Goal: Task Accomplishment & Management: Manage account settings

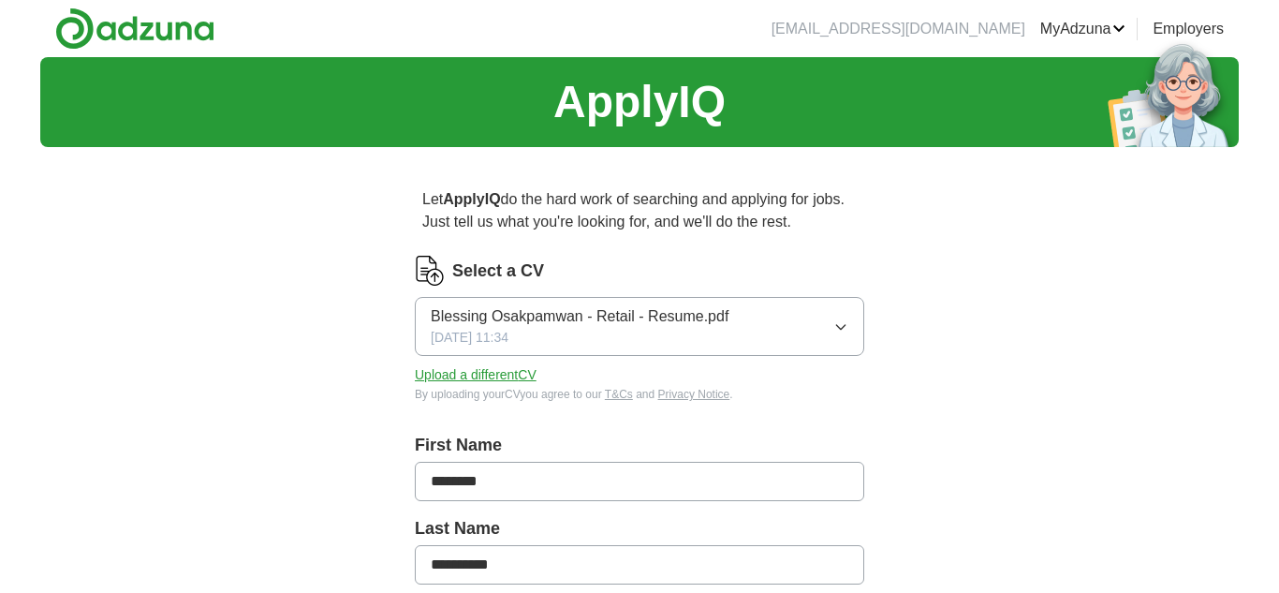
click at [836, 326] on icon "button" at bounding box center [841, 326] width 15 height 15
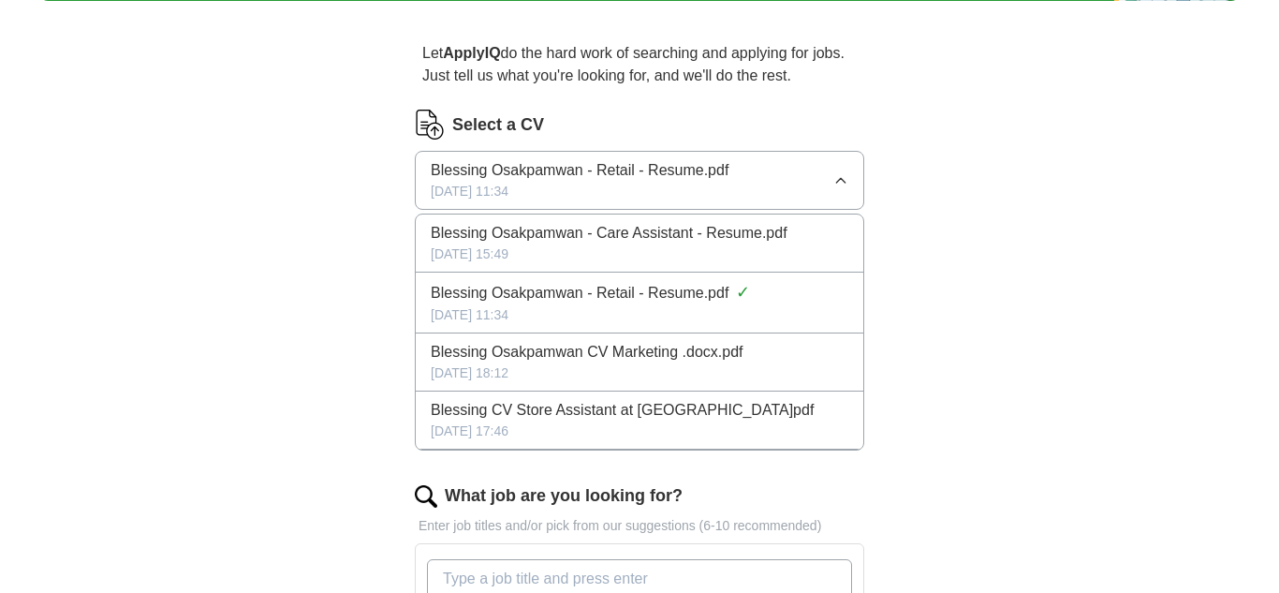
scroll to position [144, 0]
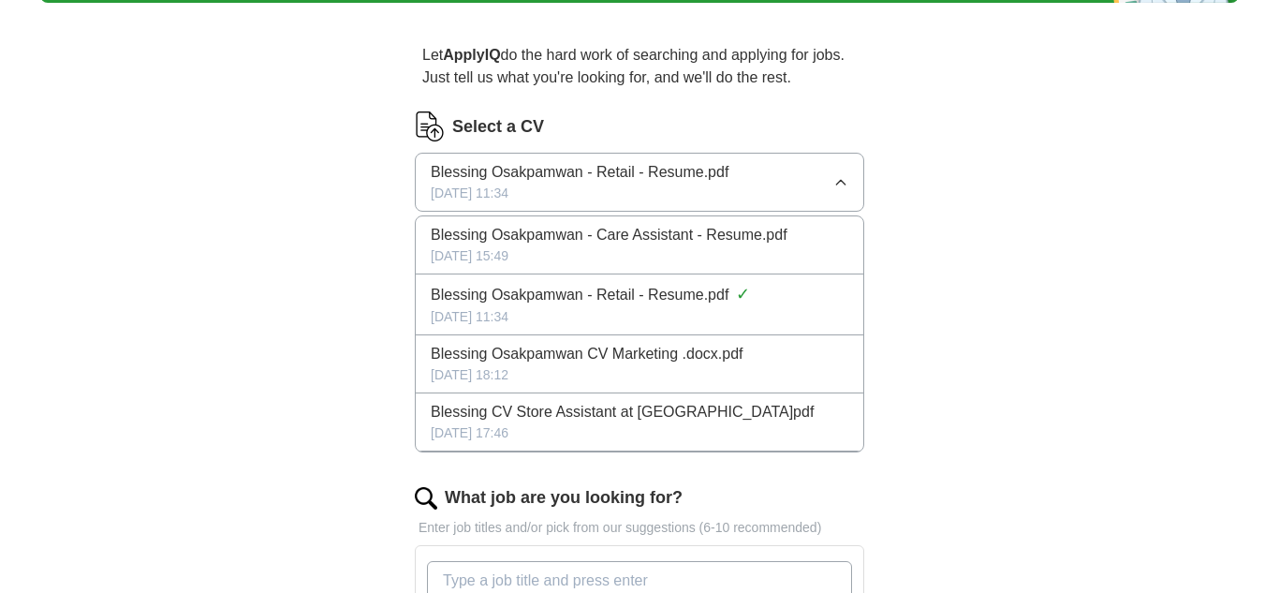
click at [755, 252] on div "[DATE] 15:49" at bounding box center [640, 256] width 418 height 20
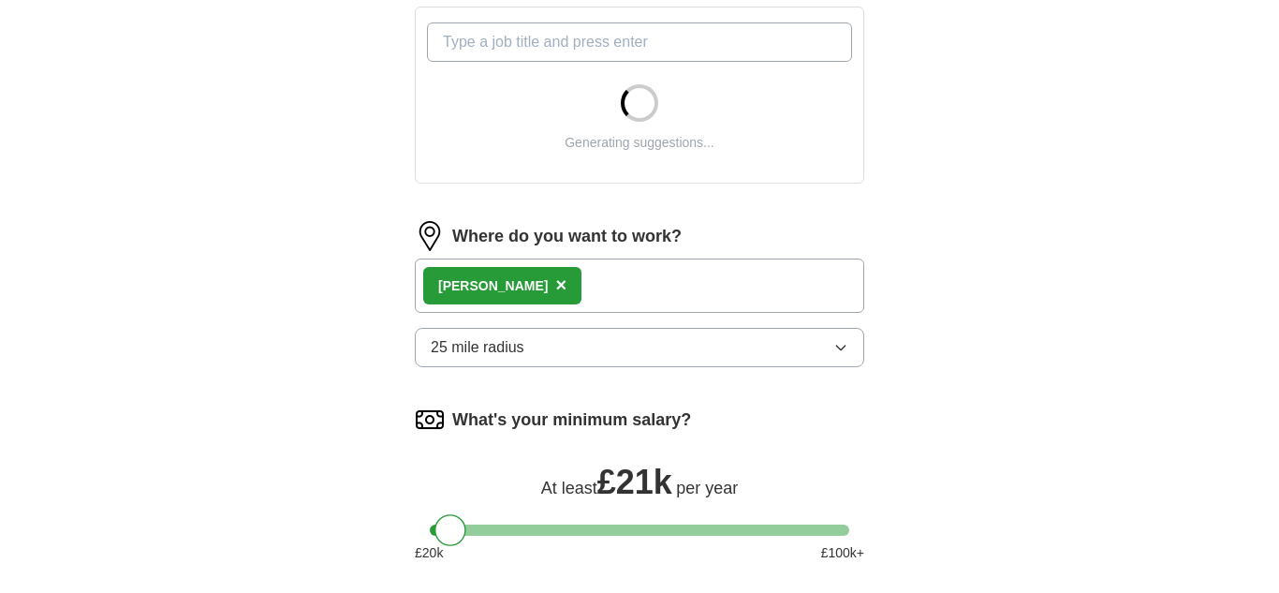
scroll to position [687, 0]
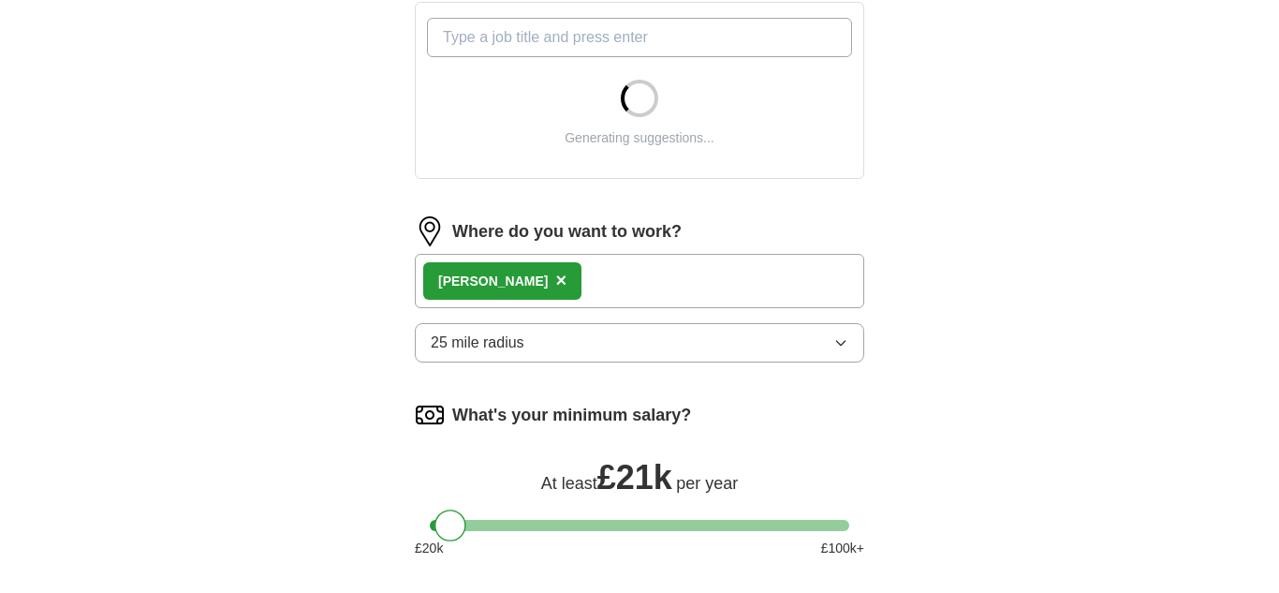
click at [686, 344] on button "25 mile radius" at bounding box center [640, 342] width 450 height 39
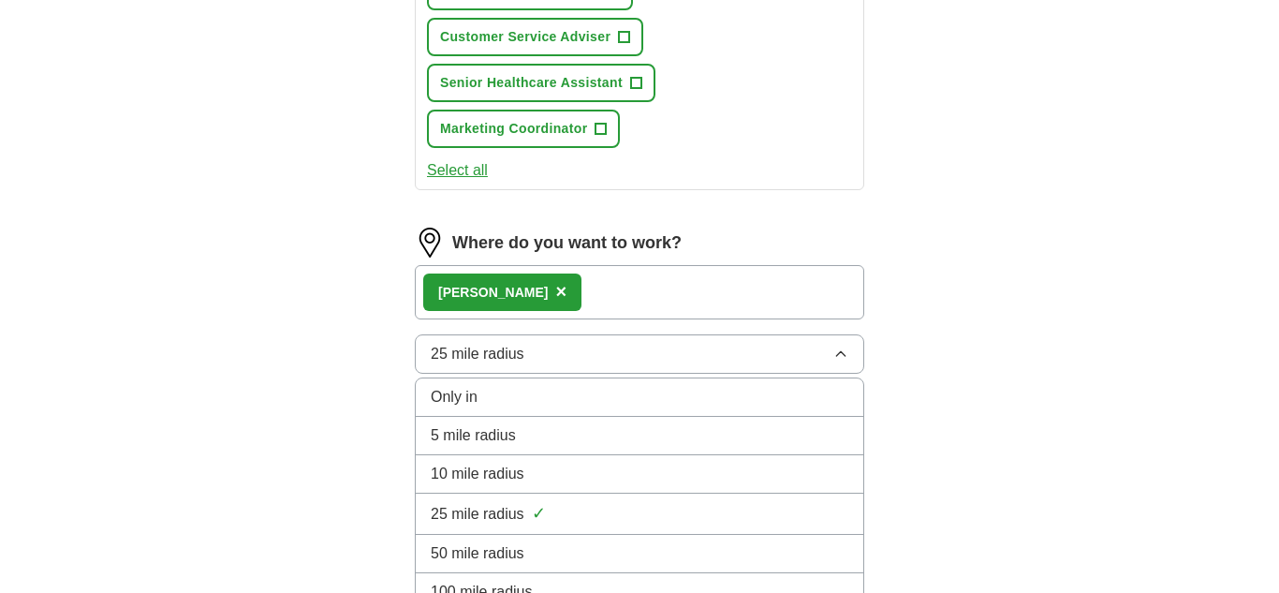
scroll to position [1109, 0]
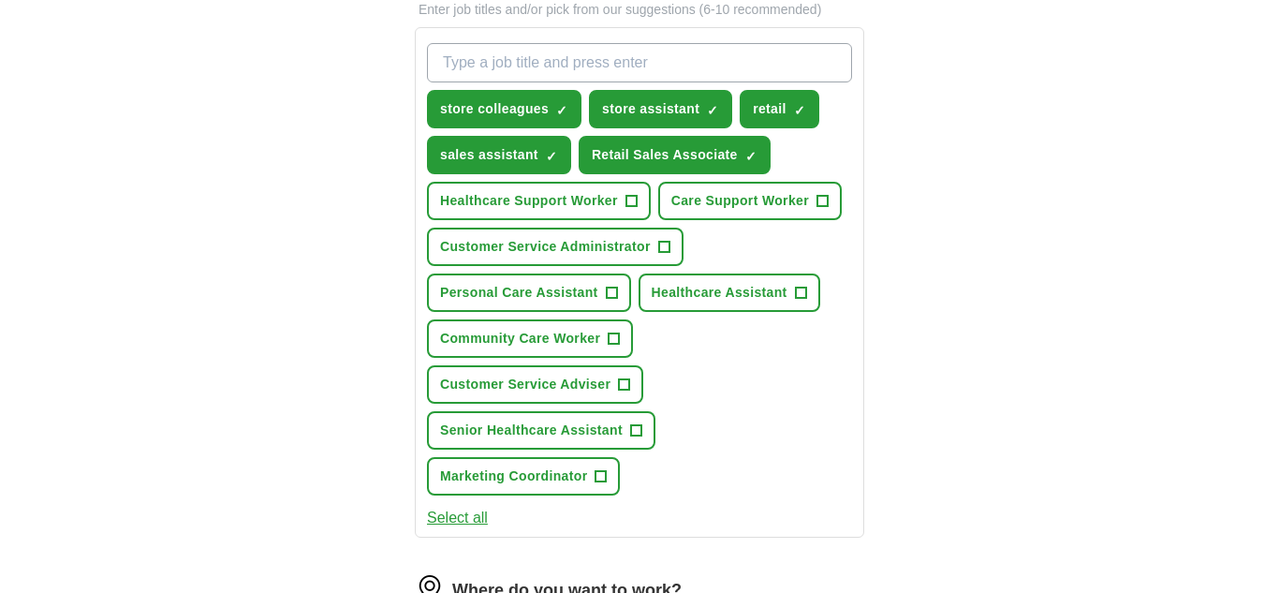
scroll to position [660, 0]
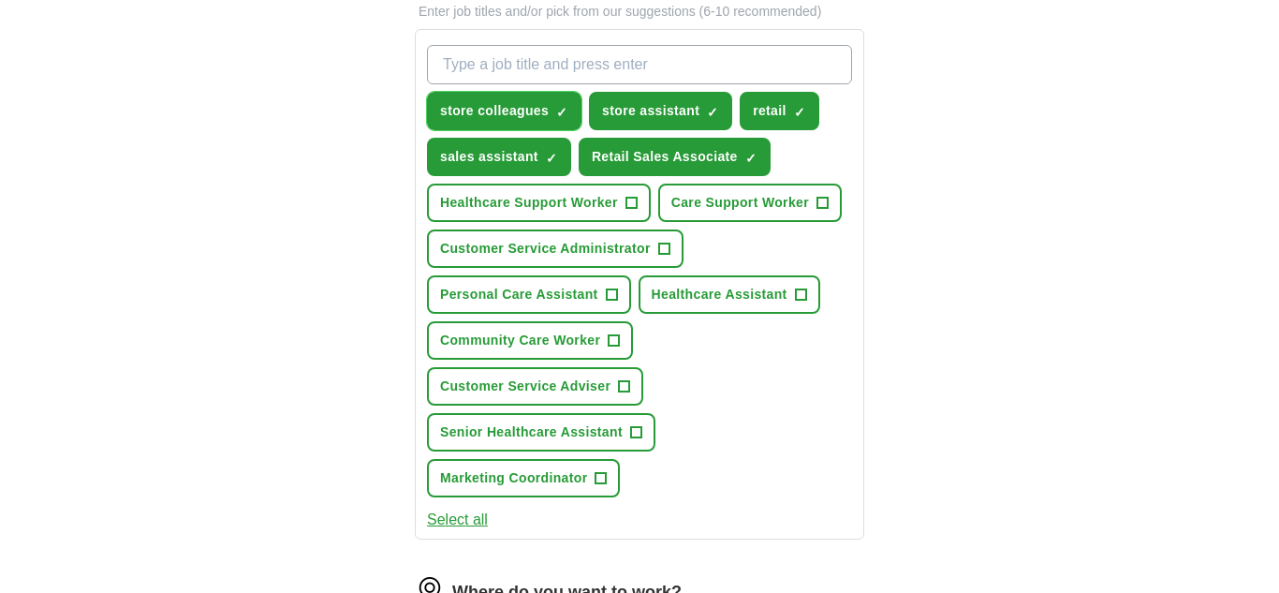
click at [0, 0] on span "×" at bounding box center [0, 0] width 0 height 0
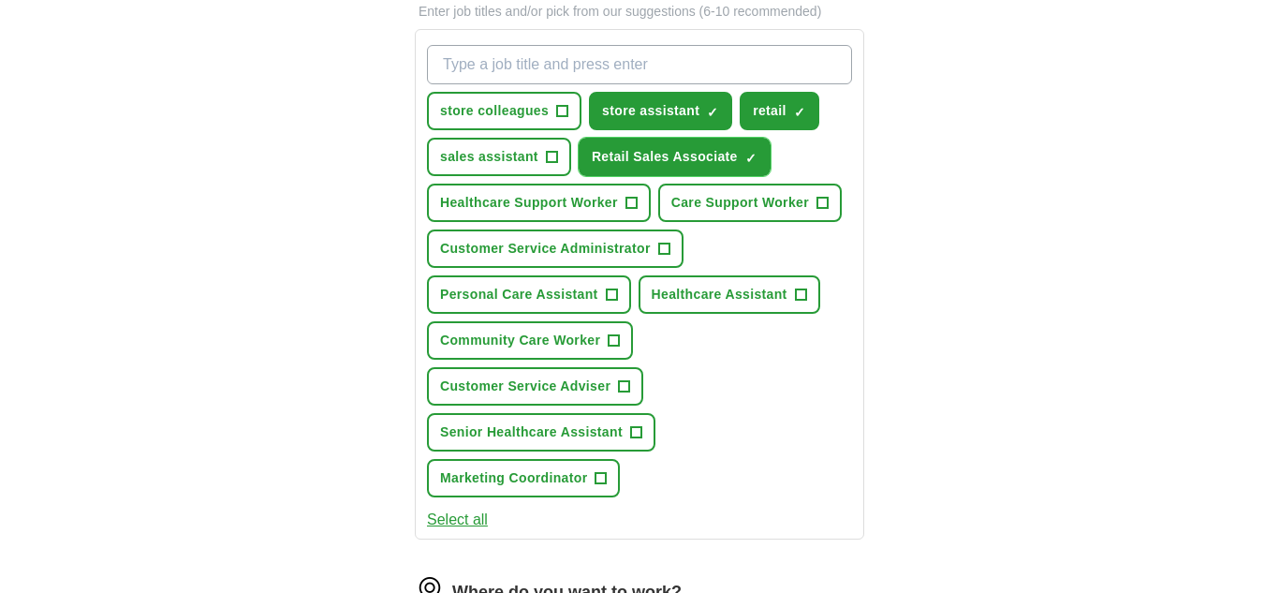
click at [0, 0] on span "×" at bounding box center [0, 0] width 0 height 0
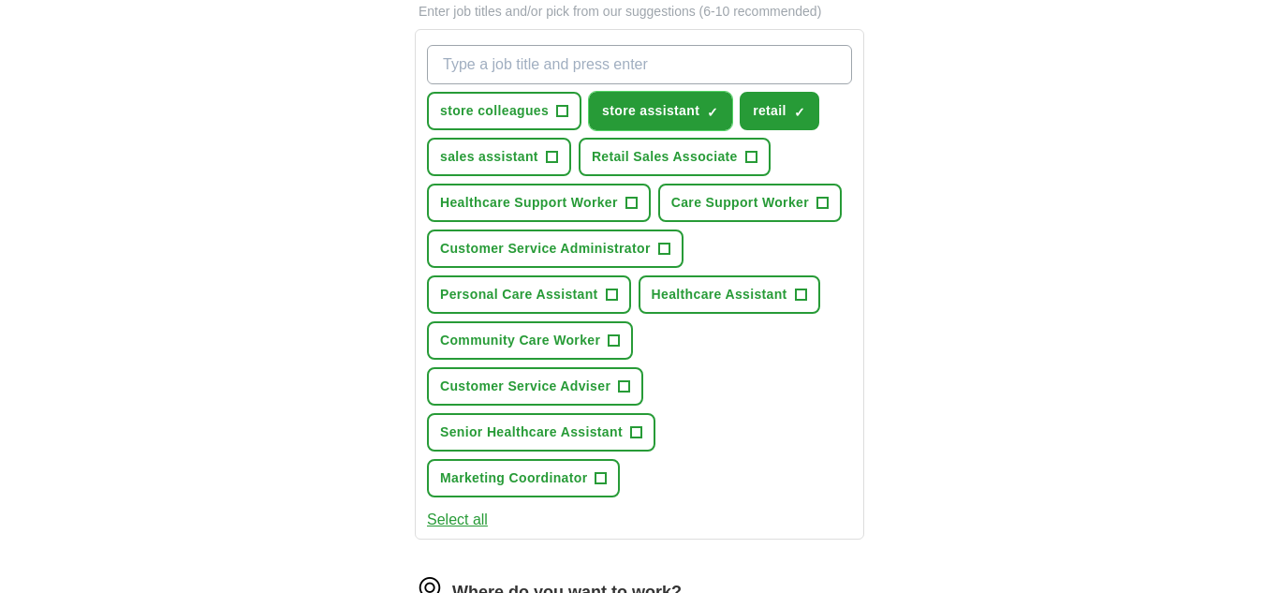
click at [0, 0] on span "×" at bounding box center [0, 0] width 0 height 0
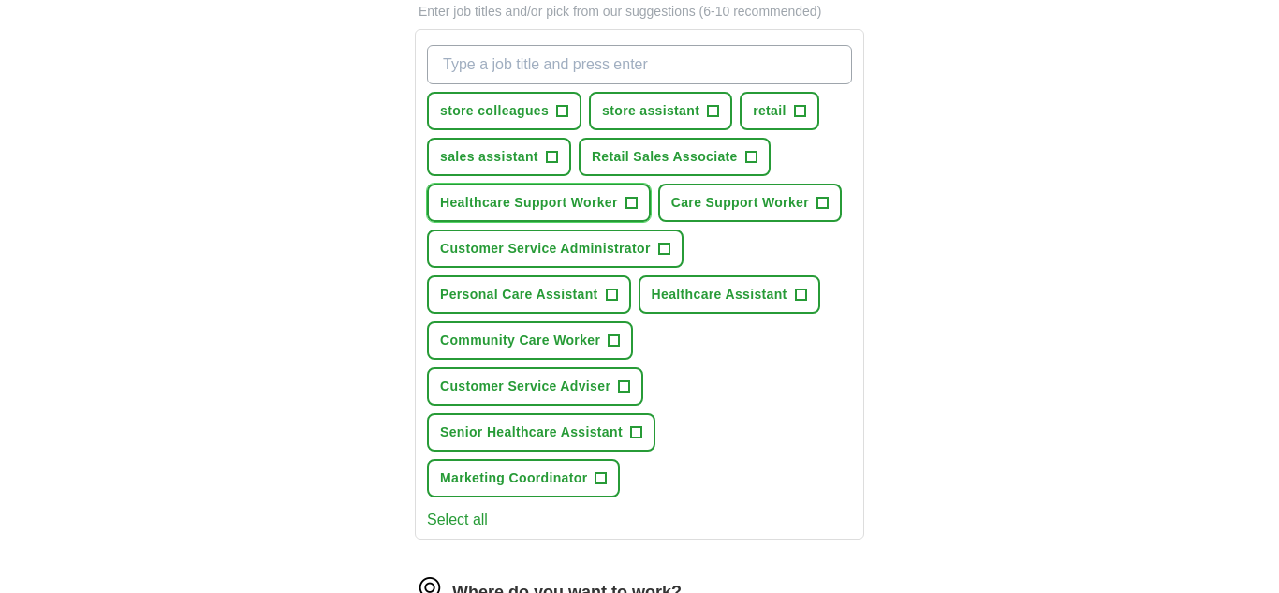
click at [626, 200] on button "Healthcare Support Worker +" at bounding box center [539, 203] width 224 height 38
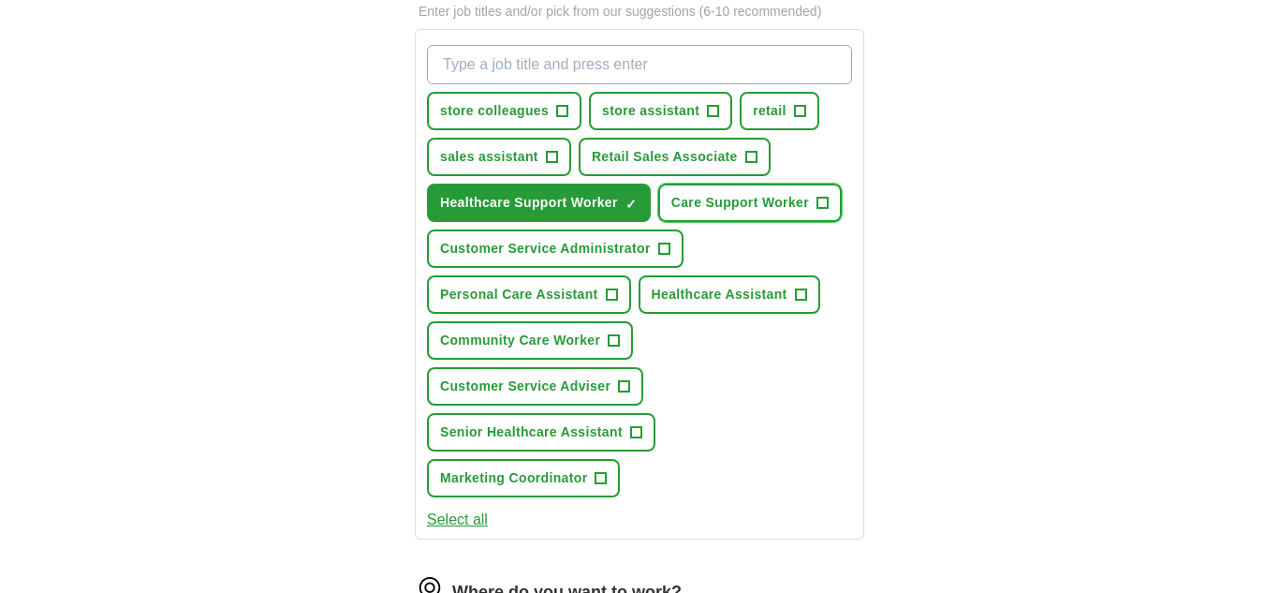
click at [825, 201] on span "+" at bounding box center [822, 203] width 11 height 15
click at [608, 292] on span "+" at bounding box center [611, 295] width 11 height 15
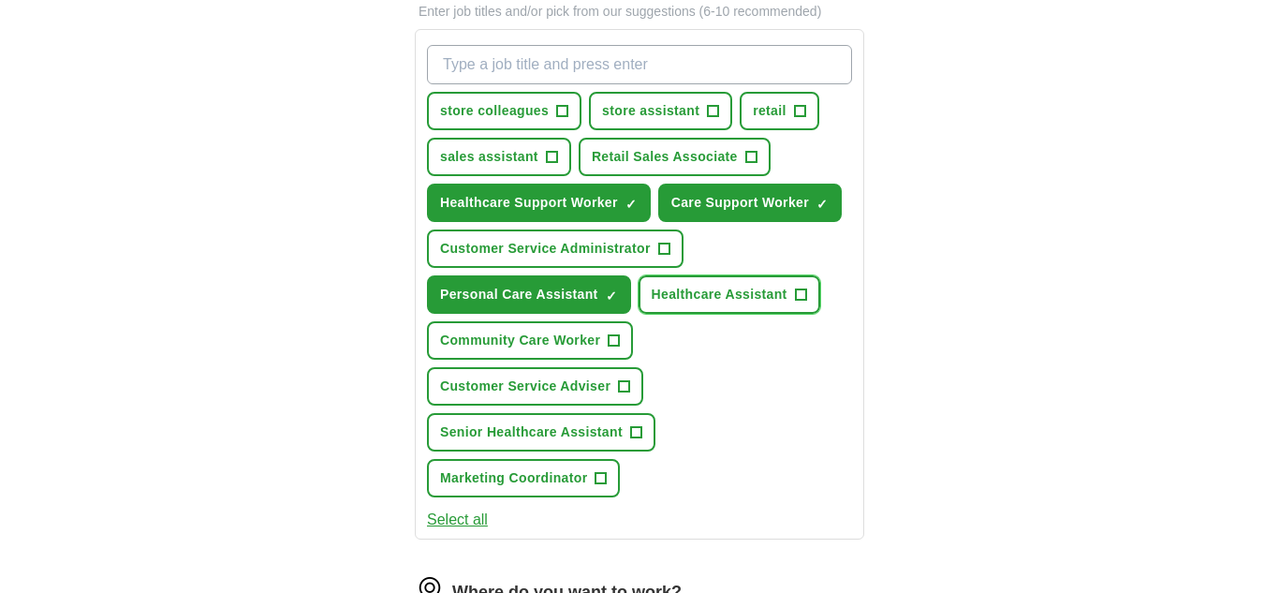
click at [802, 291] on span "+" at bounding box center [800, 295] width 11 height 15
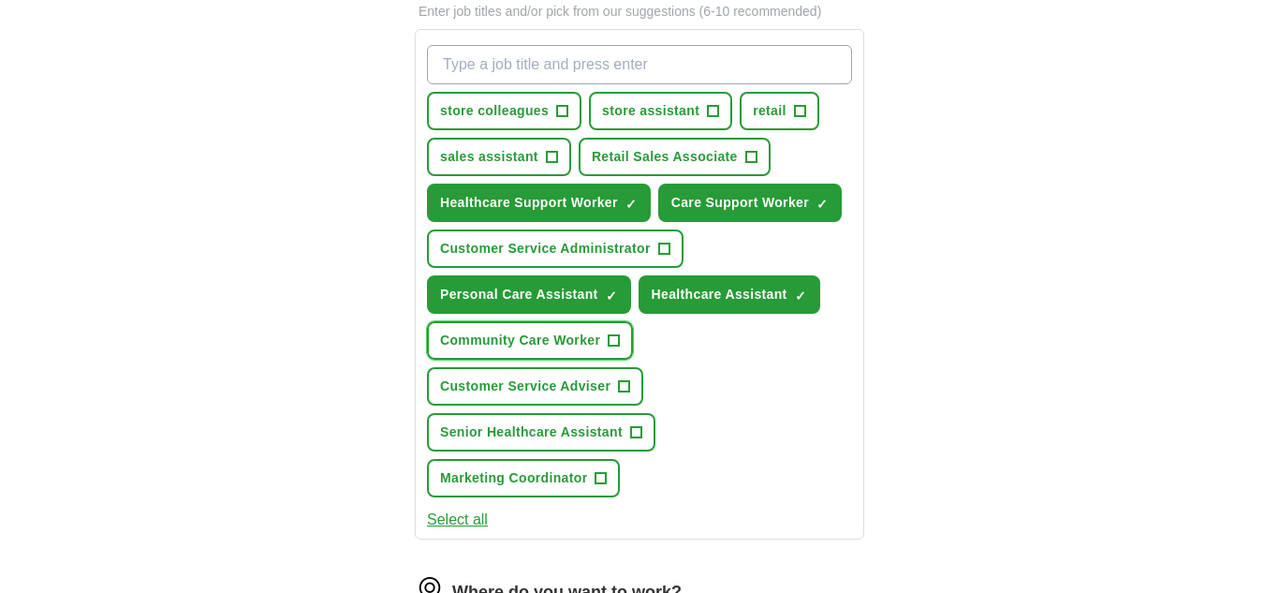
click at [619, 341] on span "+" at bounding box center [614, 340] width 11 height 15
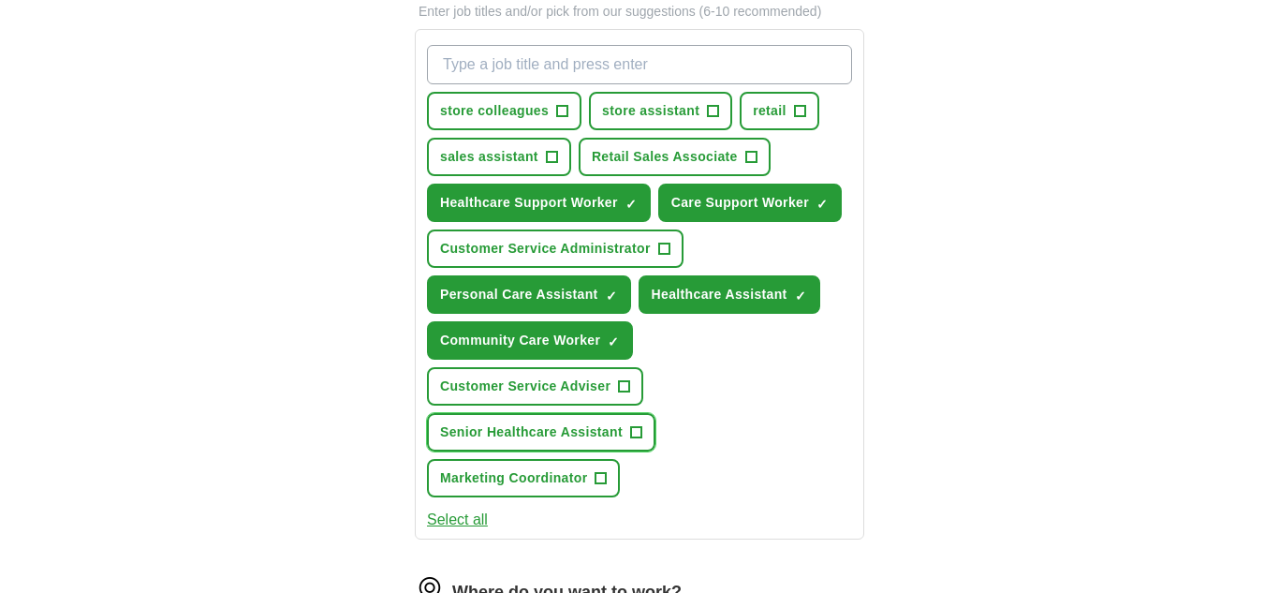
click at [636, 435] on span "+" at bounding box center [635, 432] width 11 height 15
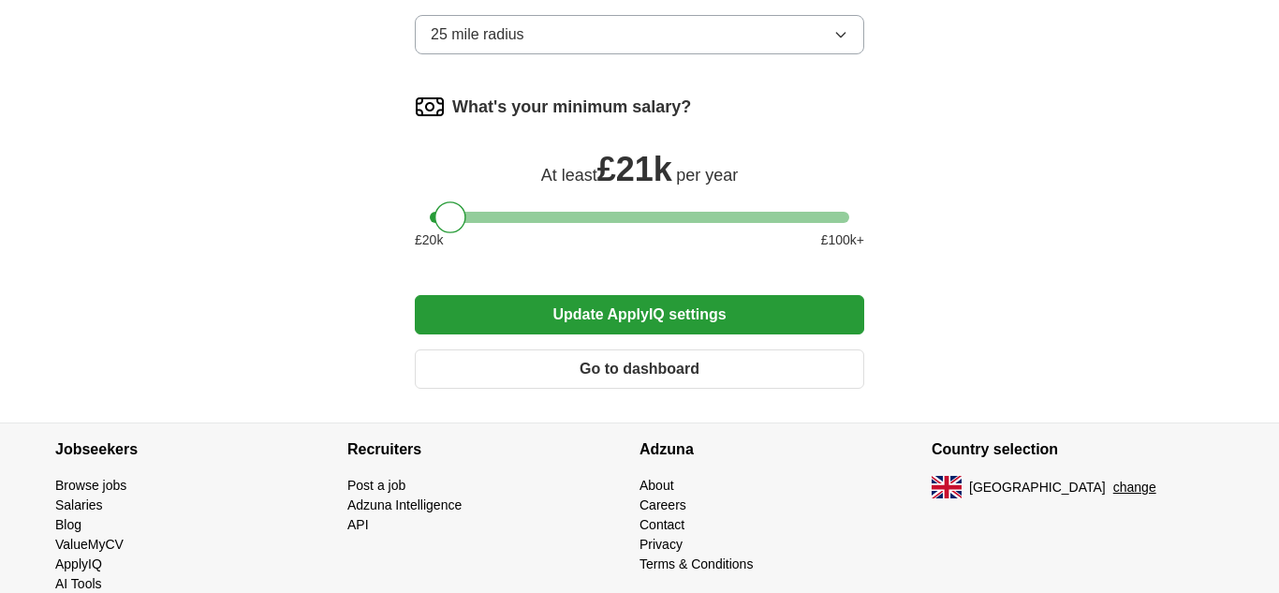
scroll to position [1368, 0]
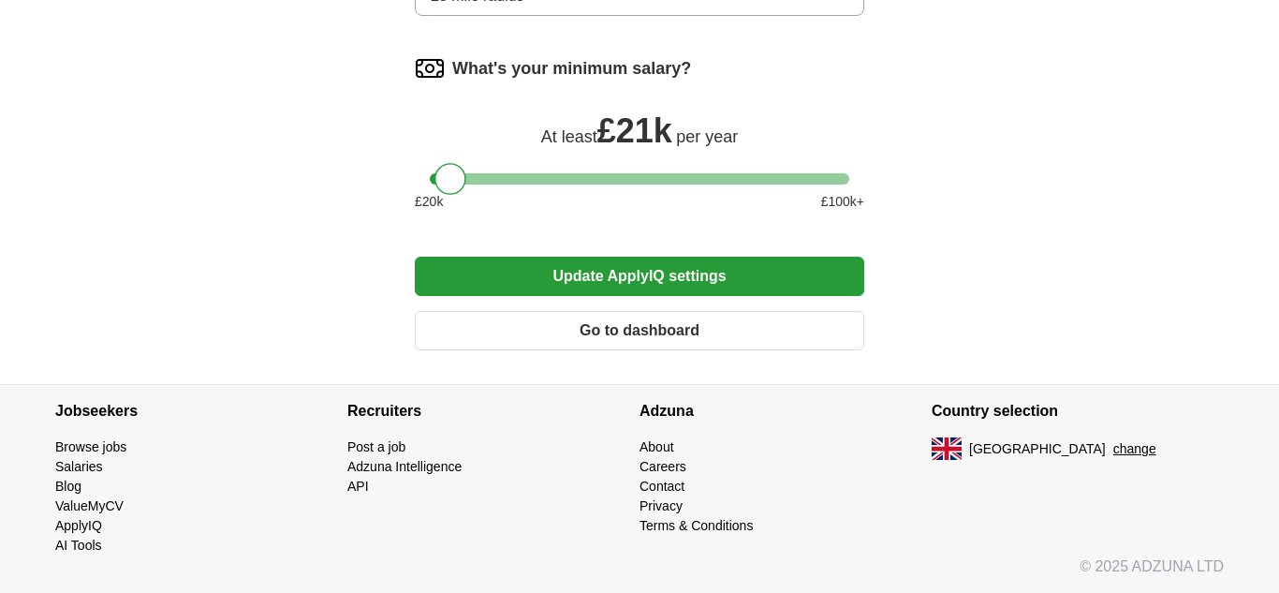
click at [724, 276] on button "Update ApplyIQ settings" at bounding box center [640, 276] width 450 height 39
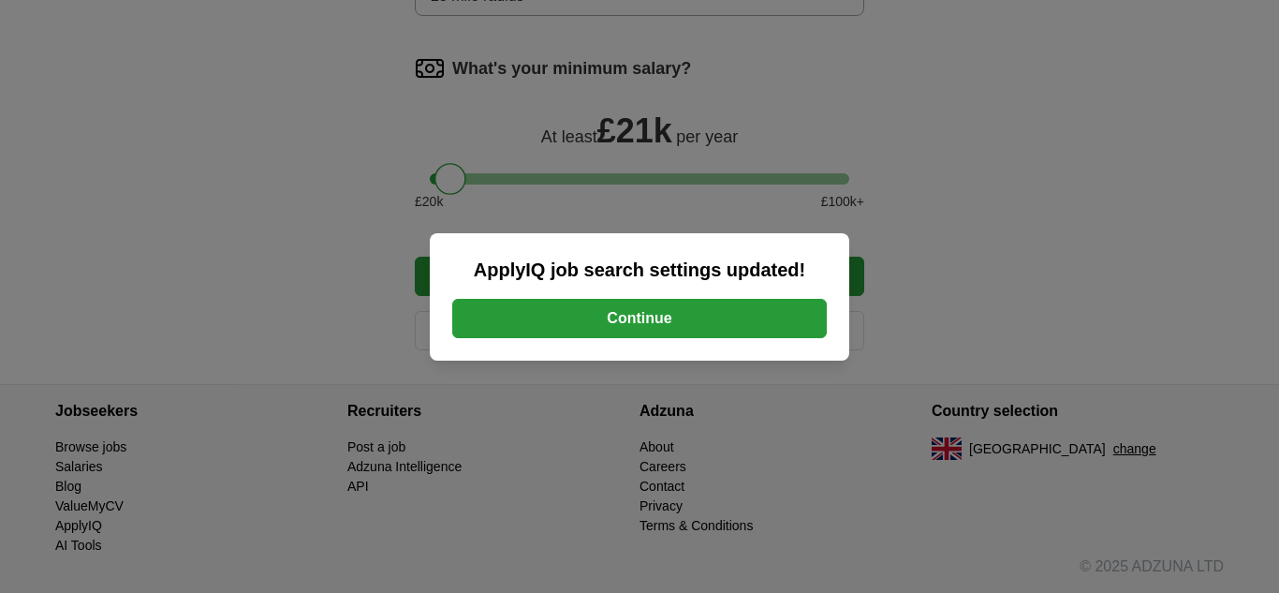
click at [711, 306] on button "Continue" at bounding box center [639, 318] width 375 height 39
